Goal: Task Accomplishment & Management: Complete application form

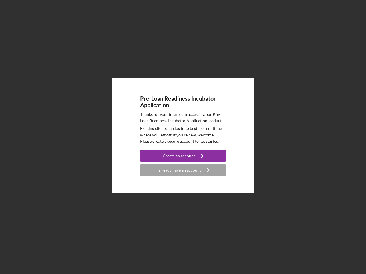
click at [183, 137] on p "Existing clients can log in to begin, or continue where you left off. If you're…" at bounding box center [183, 134] width 86 height 19
click at [183, 156] on div "Create an account" at bounding box center [179, 155] width 32 height 11
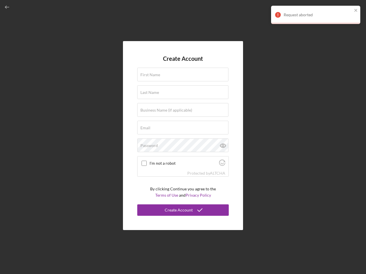
click at [183, 170] on div "Protected by [PERSON_NAME]" at bounding box center [182, 173] width 91 height 6
